Goal: Check status: Check status

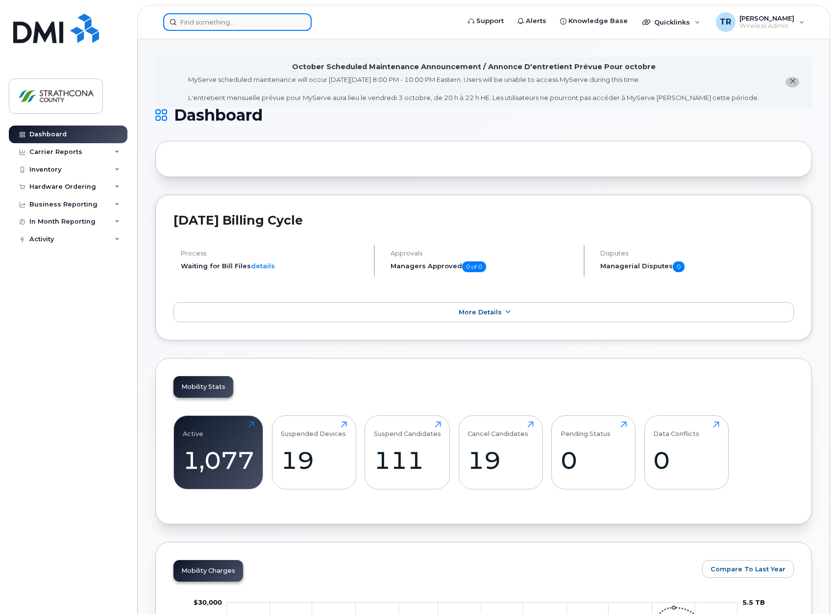
click at [269, 20] on input at bounding box center [237, 22] width 149 height 18
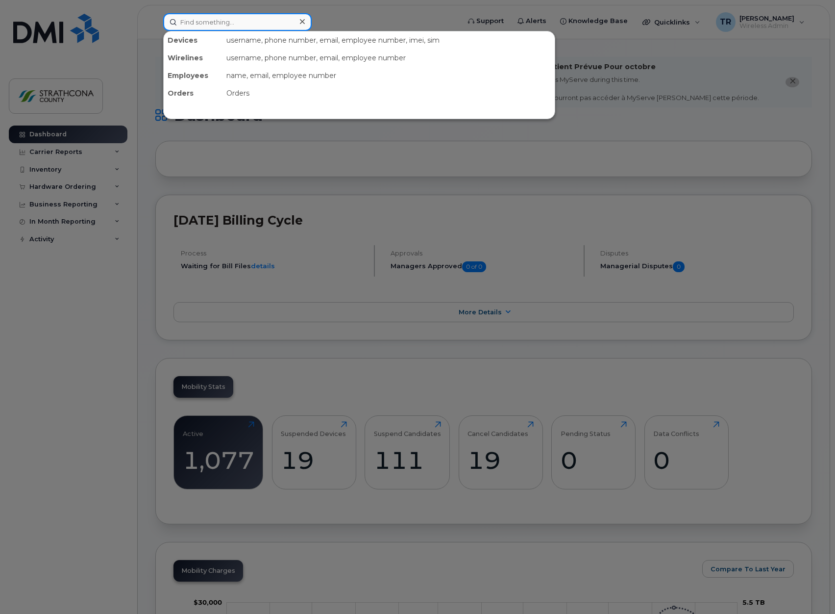
paste input "7802645045"
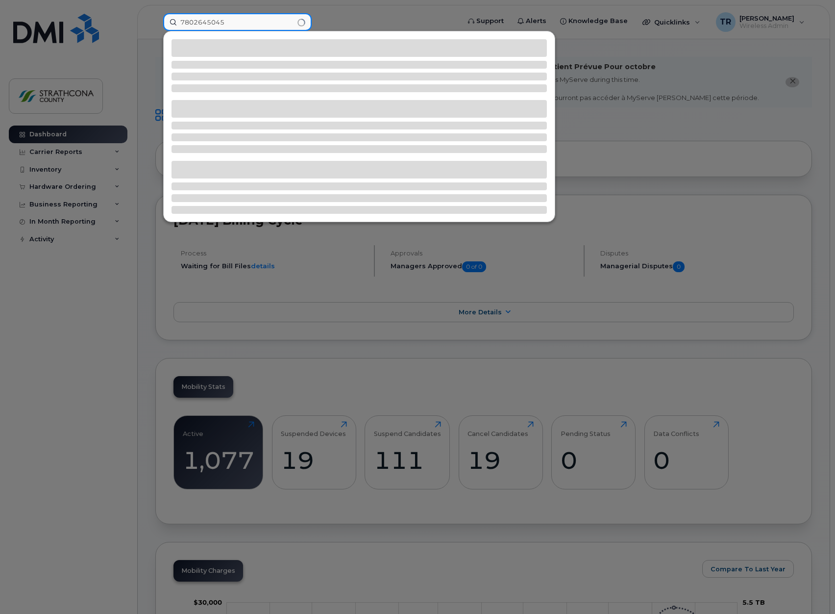
type input "7802645045"
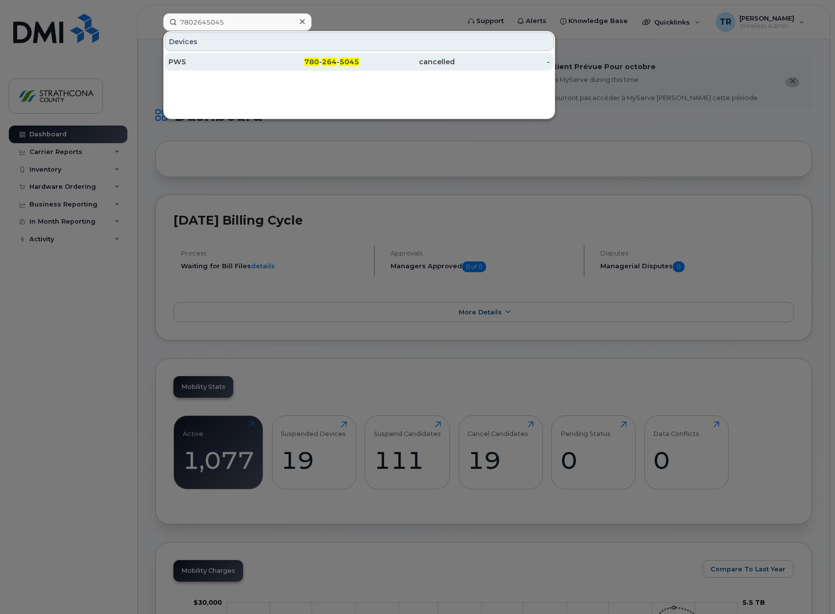
click at [253, 57] on div "PW5" at bounding box center [217, 62] width 96 height 18
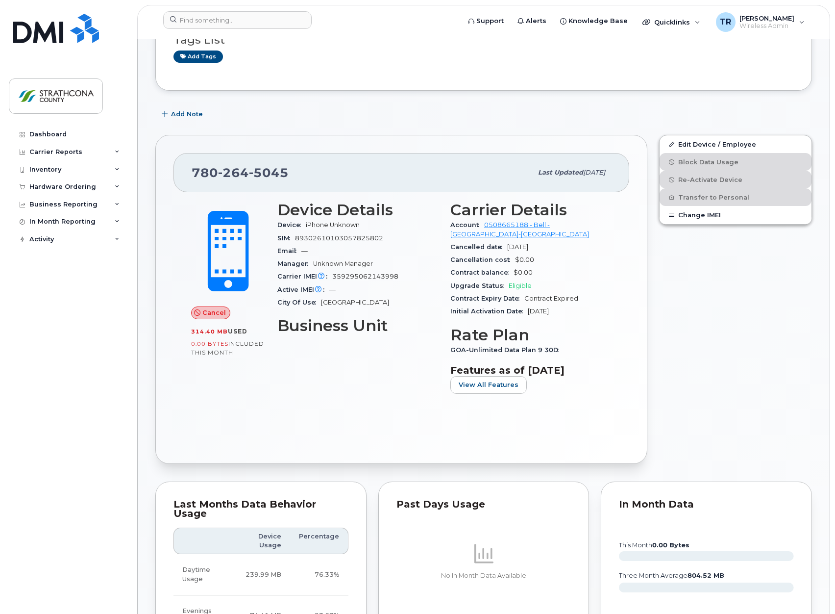
scroll to position [147, 0]
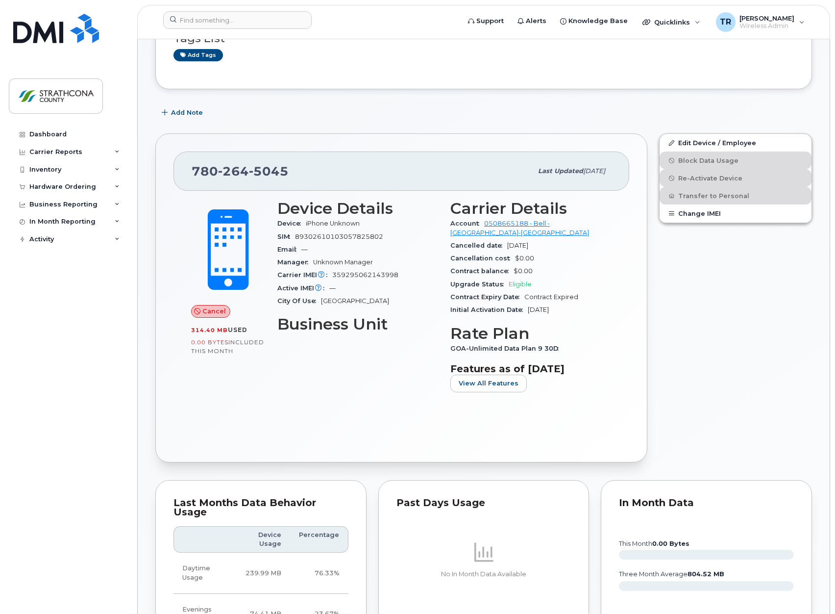
click at [350, 274] on span "359295062143998" at bounding box center [365, 274] width 66 height 7
copy span "359295062143998"
click at [346, 232] on div "SIM 89302610103057825802" at bounding box center [357, 236] width 161 height 13
click at [344, 237] on span "89302610103057825802" at bounding box center [339, 236] width 88 height 7
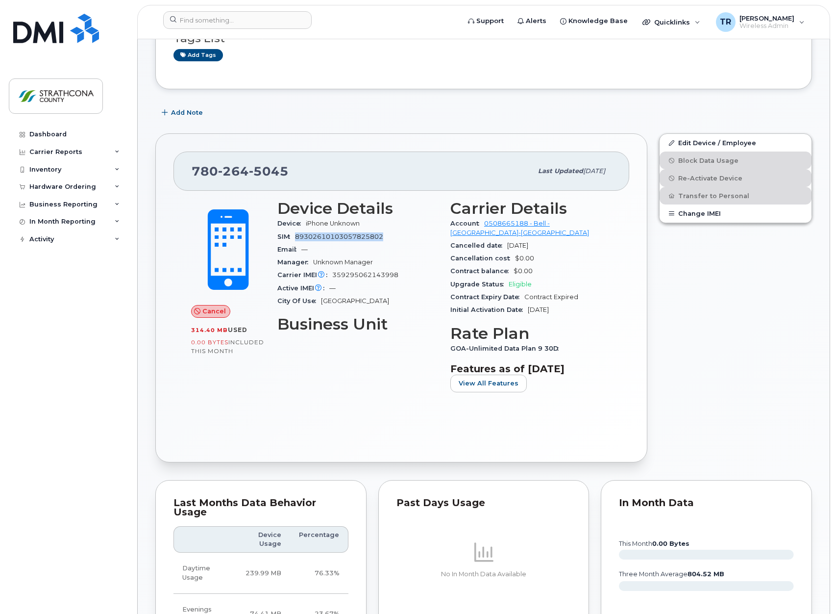
click at [344, 237] on span "89302610103057825802" at bounding box center [339, 236] width 88 height 7
copy span "89302610103057825802"
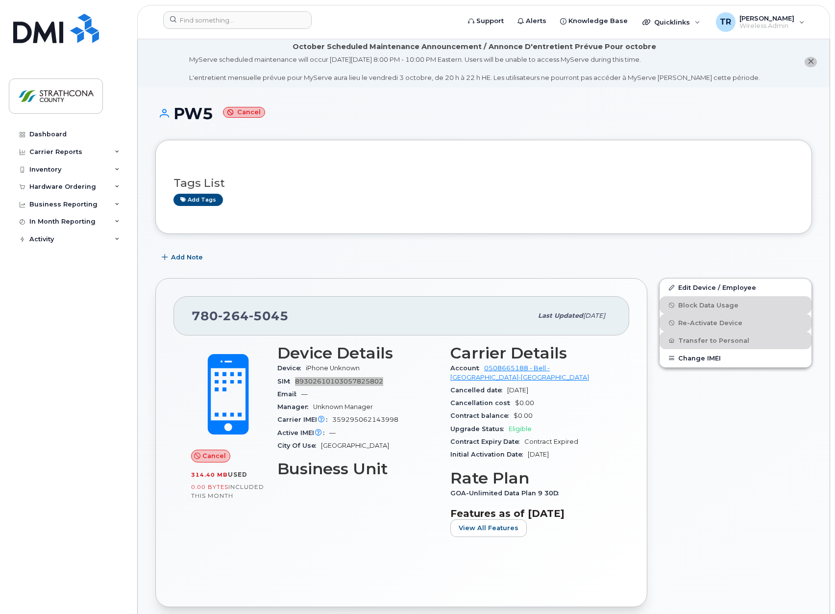
scroll to position [0, 0]
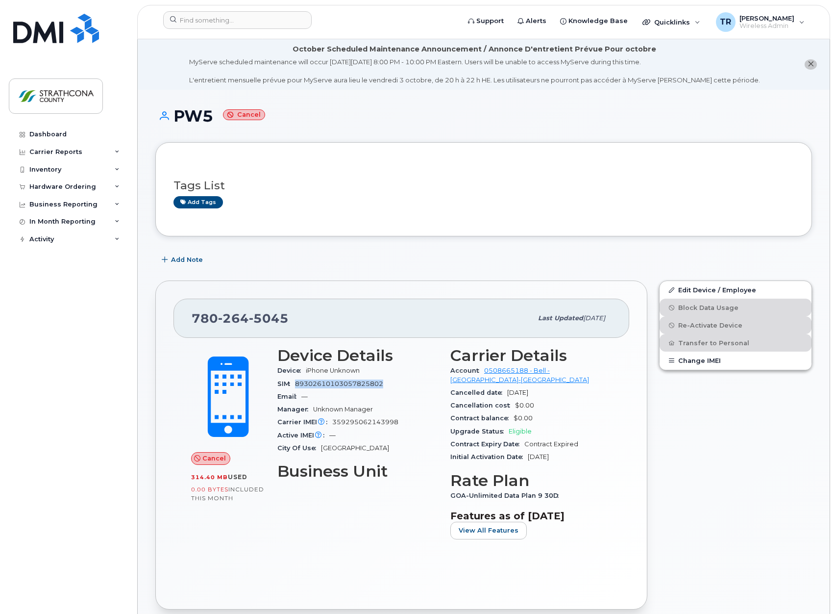
click at [812, 64] on icon "close notification" at bounding box center [811, 64] width 6 height 6
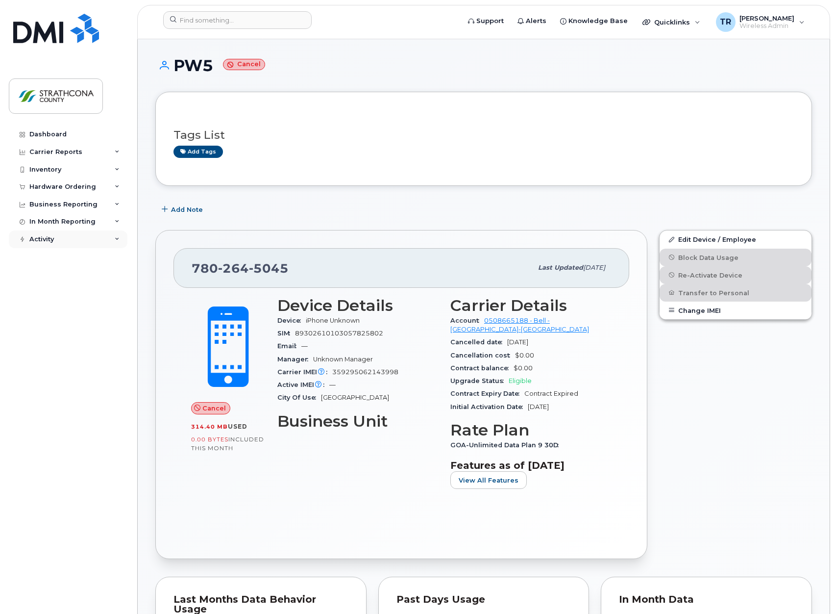
click at [62, 239] on div "Activity" at bounding box center [68, 239] width 119 height 18
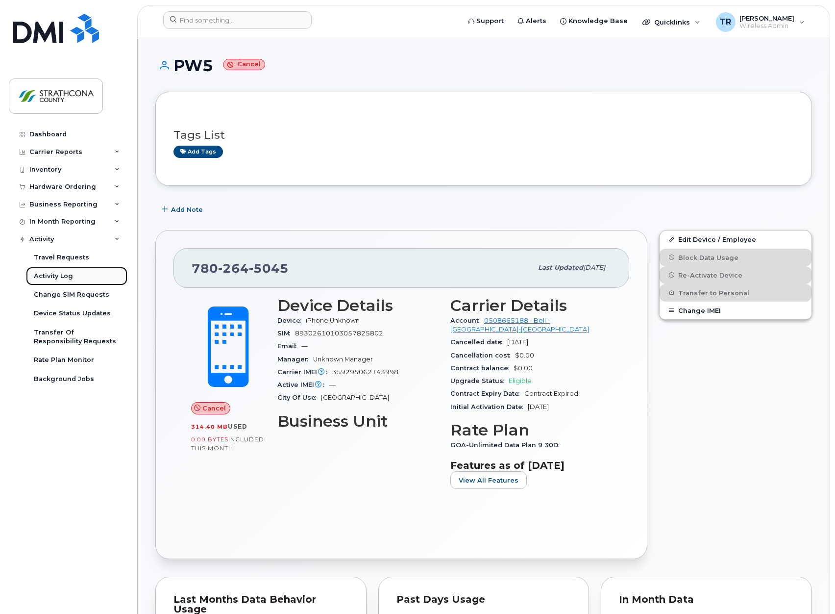
click at [50, 272] on div "Activity Log" at bounding box center [53, 276] width 39 height 9
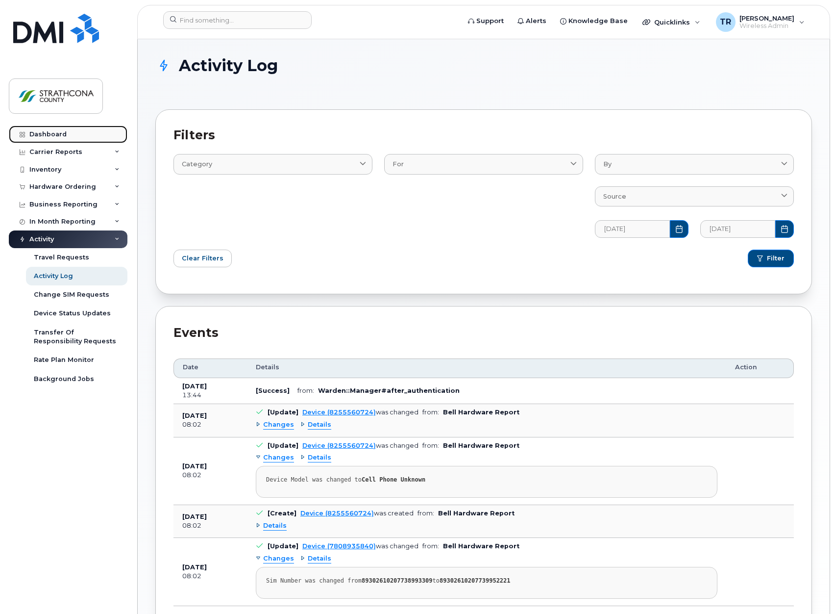
drag, startPoint x: 65, startPoint y: 128, endPoint x: 90, endPoint y: 134, distance: 25.2
click at [65, 128] on link "Dashboard" at bounding box center [68, 135] width 119 height 18
